Goal: Task Accomplishment & Management: Manage account settings

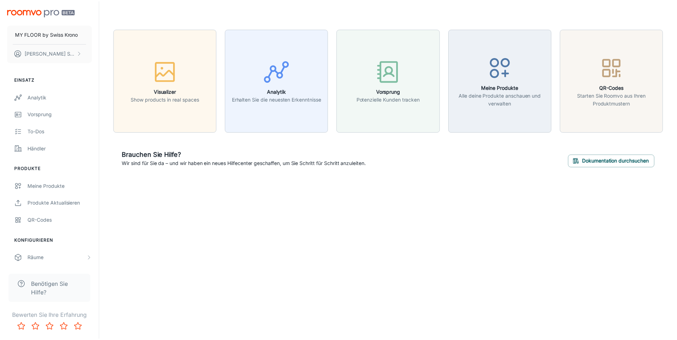
scroll to position [73, 0]
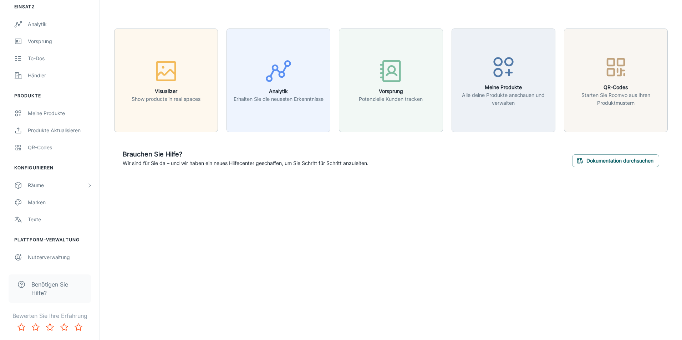
drag, startPoint x: 233, startPoint y: 252, endPoint x: 238, endPoint y: 254, distance: 4.9
click at [234, 252] on div "MY FLOOR by [DEMOGRAPHIC_DATA] Krono [PERSON_NAME] Einsatz Analytik Vorsprung T…" at bounding box center [341, 170] width 682 height 340
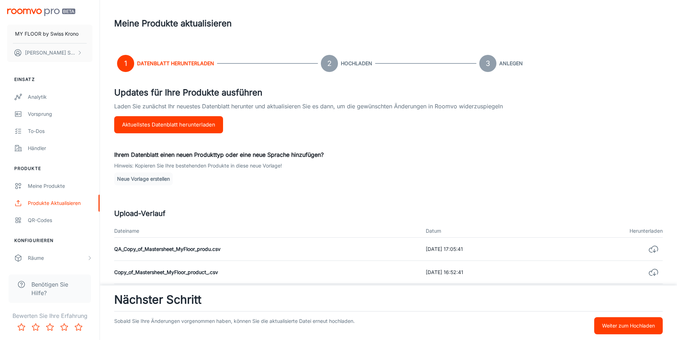
click at [201, 195] on div "Updates für Ihre Produkte ausführen Laden Sie zunächst Ihr neuestes Datenblatt …" at bounding box center [388, 292] width 549 height 413
click at [43, 187] on div "Meine Produkte" at bounding box center [60, 186] width 65 height 8
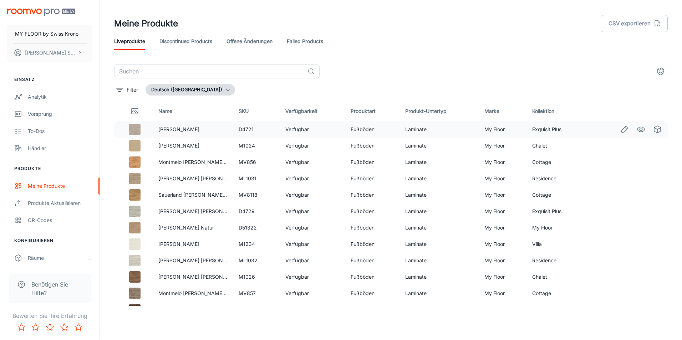
click at [118, 131] on td at bounding box center [133, 129] width 39 height 16
click at [622, 132] on icon "Edit" at bounding box center [625, 129] width 6 height 6
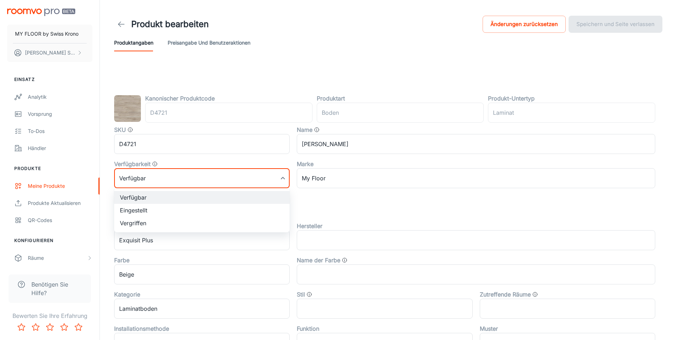
click at [148, 183] on body "MY FLOOR by [DEMOGRAPHIC_DATA] Krono [PERSON_NAME] Einsatz Analytik Vorsprung T…" at bounding box center [341, 170] width 682 height 340
click at [147, 183] on div at bounding box center [341, 170] width 682 height 340
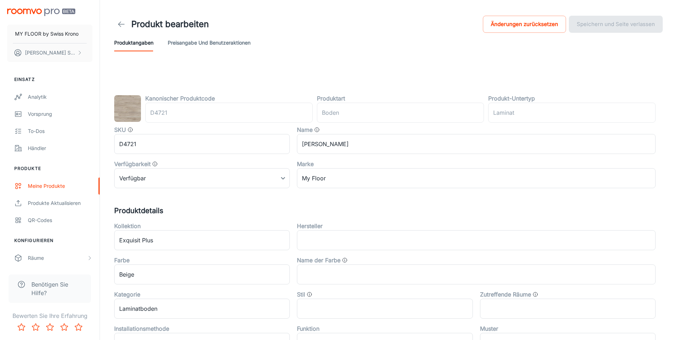
click at [288, 60] on header "Produkt bearbeiten Änderungen zurücksetzen Speichern und Seite verlassen Produk…" at bounding box center [389, 33] width 566 height 66
click at [217, 45] on button "Preisangabe und Benutzeraktionen" at bounding box center [209, 42] width 83 height 17
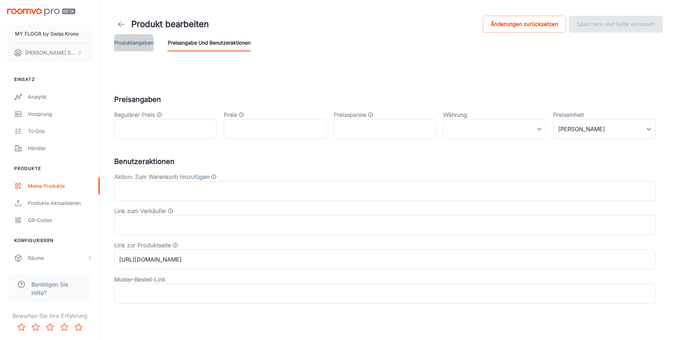
click at [142, 36] on button "Produktangaben" at bounding box center [133, 42] width 39 height 17
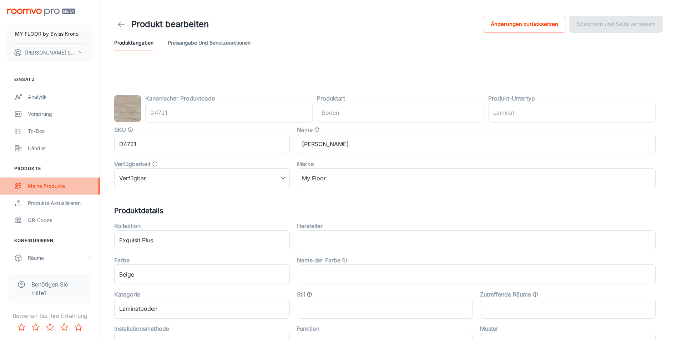
click at [42, 191] on link "Meine Produkte" at bounding box center [50, 186] width 100 height 17
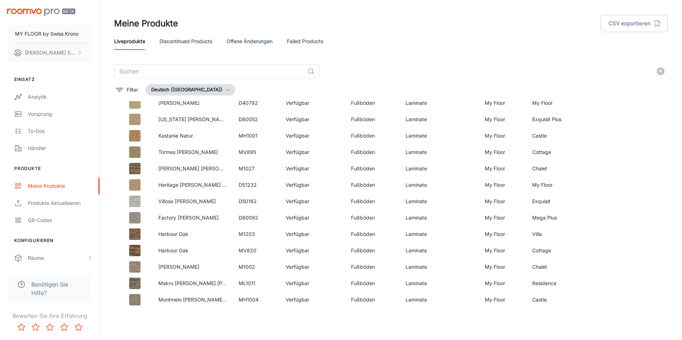
scroll to position [866, 0]
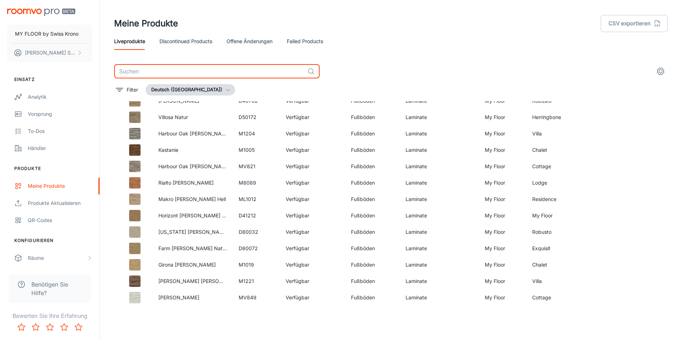
click at [214, 66] on input "text" at bounding box center [209, 71] width 191 height 14
